Goal: Task Accomplishment & Management: Manage account settings

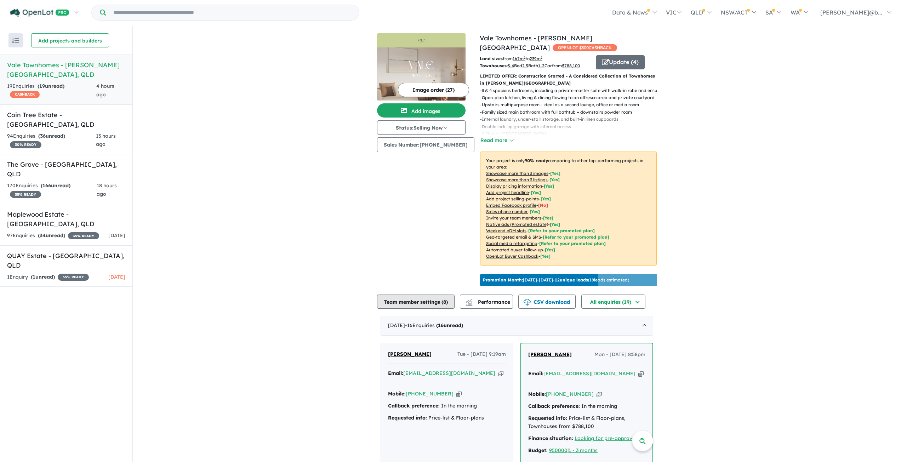
click at [422, 300] on button "Team member settings ( 8 )" at bounding box center [416, 302] width 78 height 14
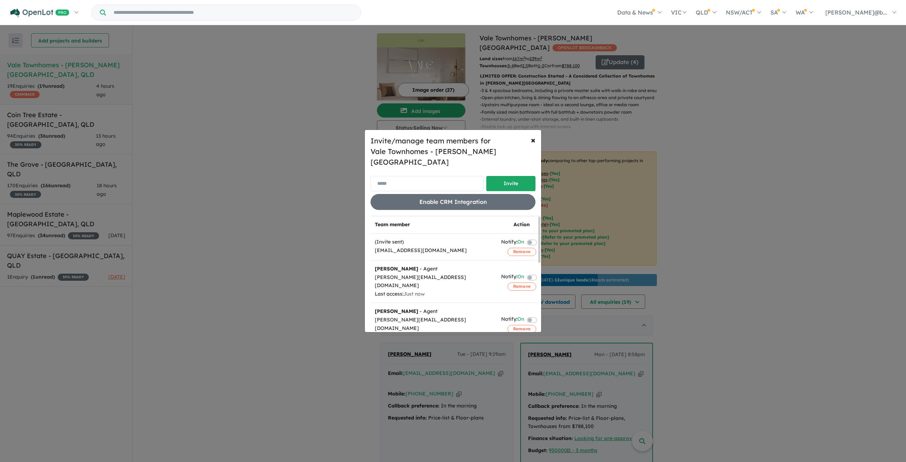
click at [409, 177] on input "email" at bounding box center [427, 183] width 113 height 15
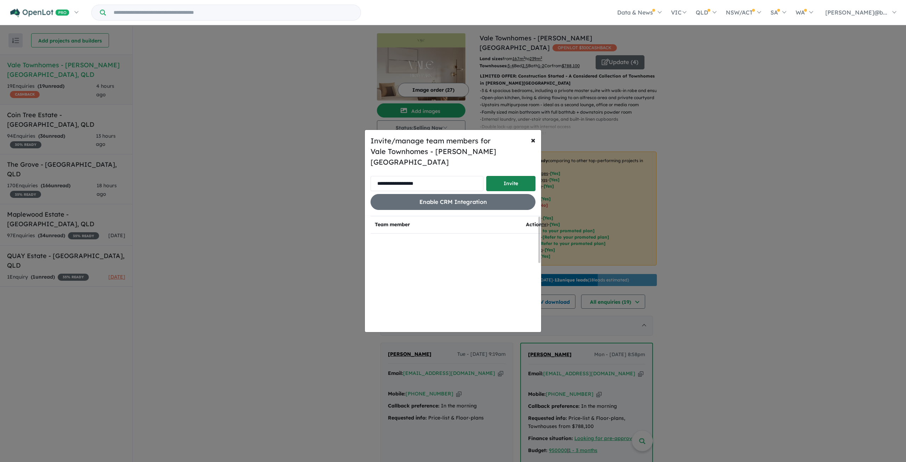
type input "**********"
click at [510, 180] on button "Invite" at bounding box center [511, 183] width 49 height 15
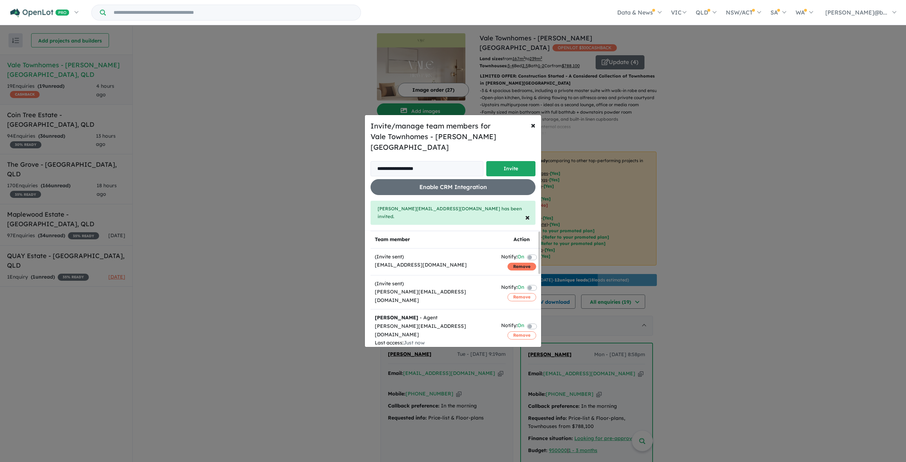
click at [523, 263] on button "Remove" at bounding box center [522, 267] width 29 height 8
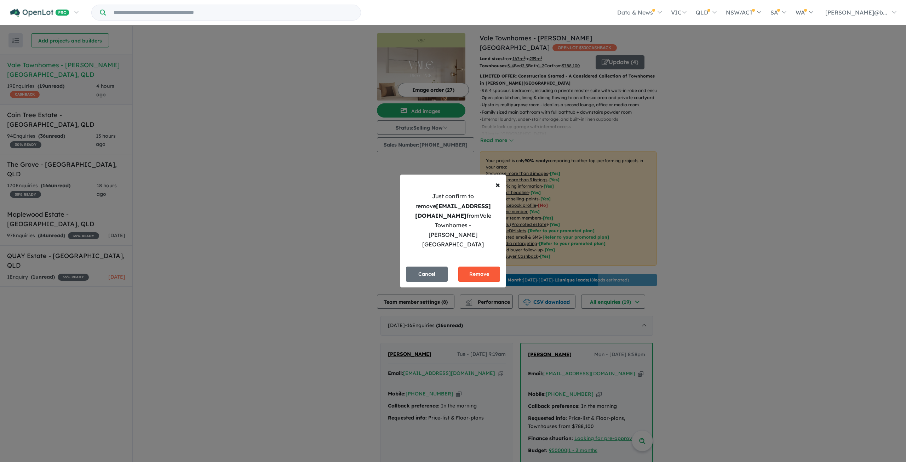
click at [482, 267] on button "Remove" at bounding box center [480, 274] width 42 height 15
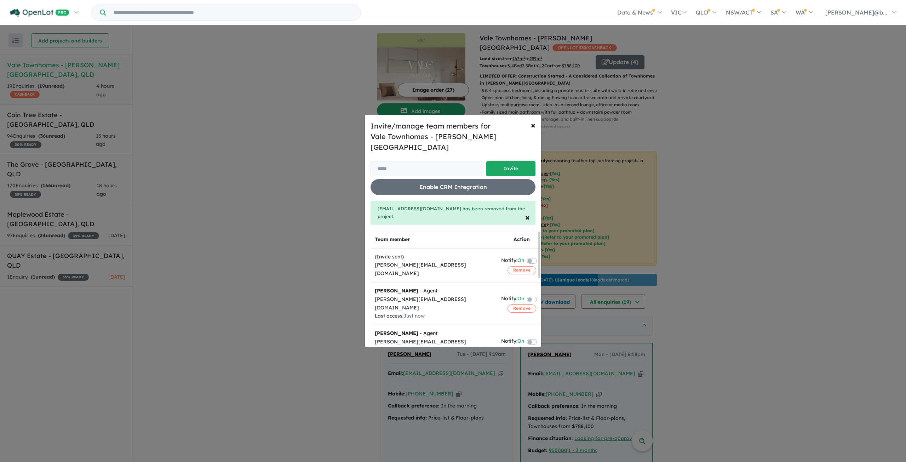
click at [193, 167] on div "Invite/manage team members for Vale Townhomes - [PERSON_NAME][GEOGRAPHIC_DATA] …" at bounding box center [453, 231] width 906 height 462
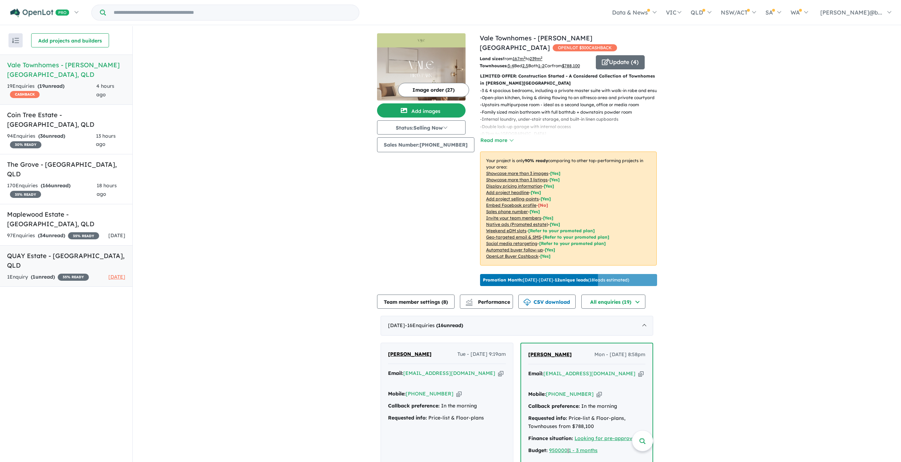
click at [41, 251] on h5 "QUAY Estate - [GEOGRAPHIC_DATA] , [GEOGRAPHIC_DATA]" at bounding box center [66, 260] width 118 height 19
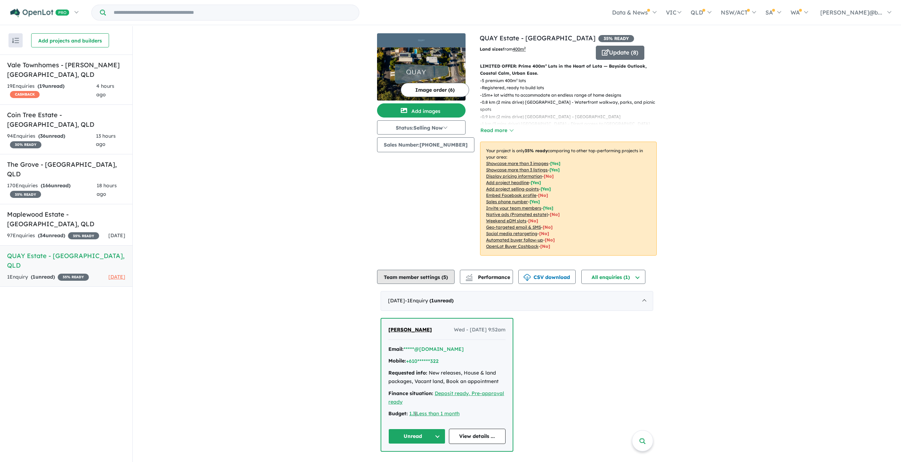
click at [430, 279] on button "Team member settings ( 5 )" at bounding box center [416, 277] width 78 height 14
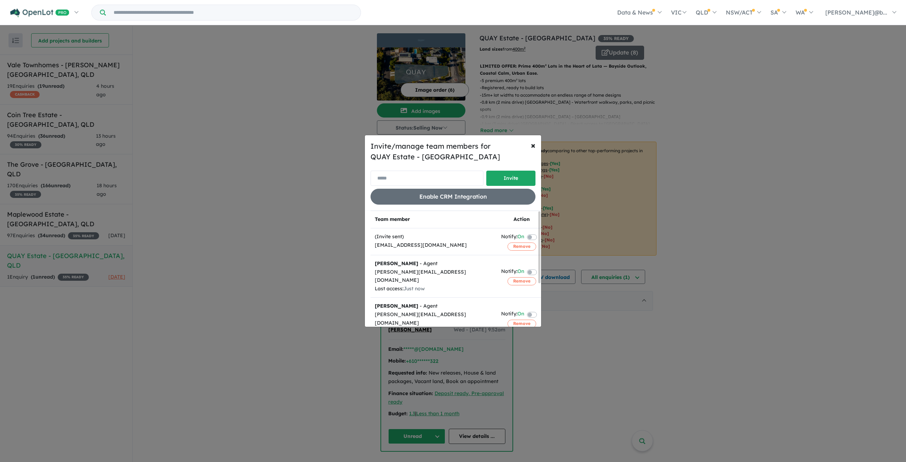
click at [419, 176] on input "email" at bounding box center [427, 178] width 113 height 15
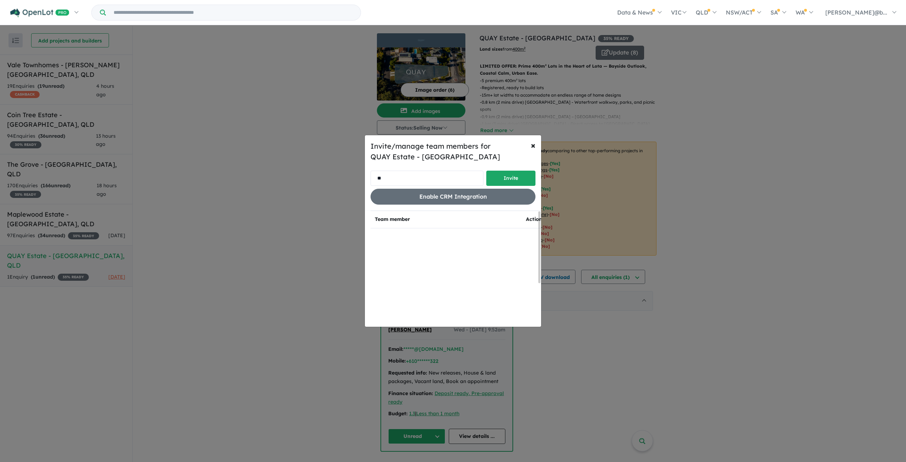
type input "**********"
click at [505, 177] on button "Invite" at bounding box center [511, 178] width 49 height 15
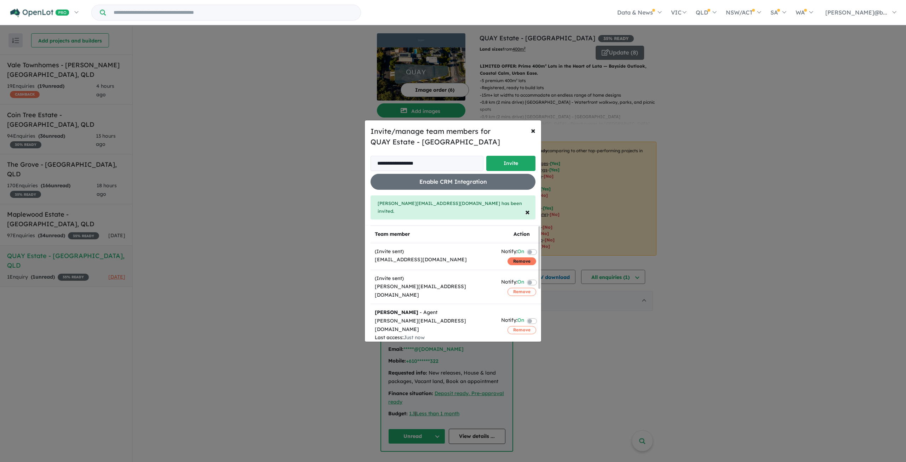
click at [519, 257] on button "Remove" at bounding box center [522, 261] width 29 height 8
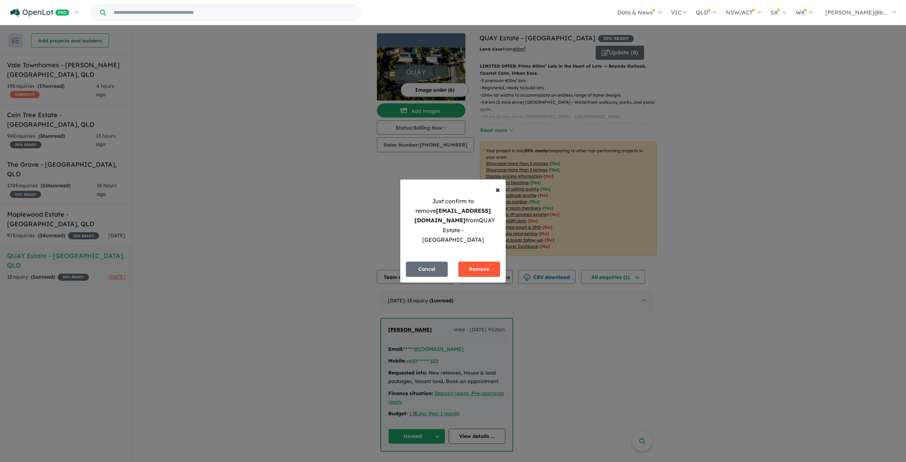
click at [482, 263] on button "Remove" at bounding box center [480, 269] width 42 height 15
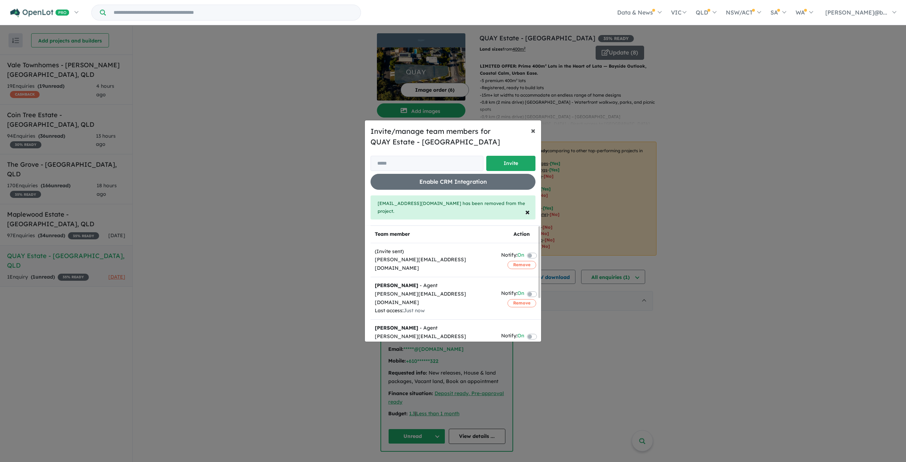
drag, startPoint x: 532, startPoint y: 136, endPoint x: 519, endPoint y: 138, distance: 12.9
click at [532, 136] on span "×" at bounding box center [533, 130] width 5 height 11
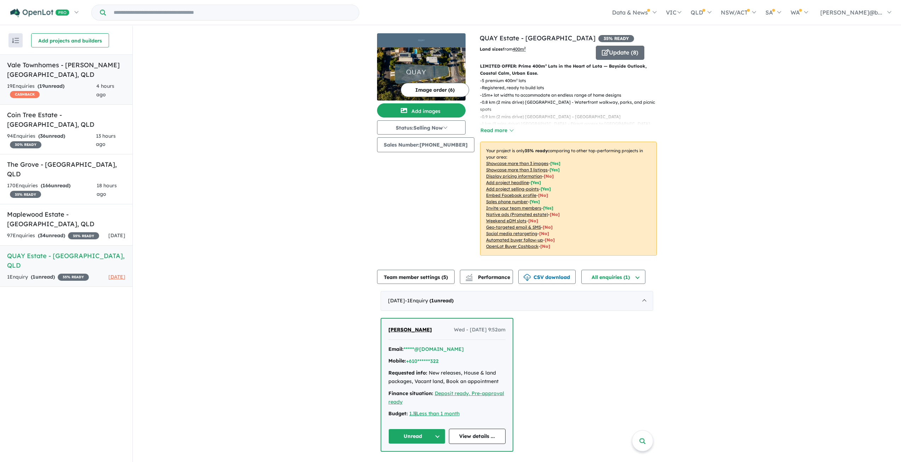
click at [72, 86] on div "19 Enquir ies ( 19 unread) CASHBACK" at bounding box center [51, 90] width 89 height 17
